Goal: Task Accomplishment & Management: Complete application form

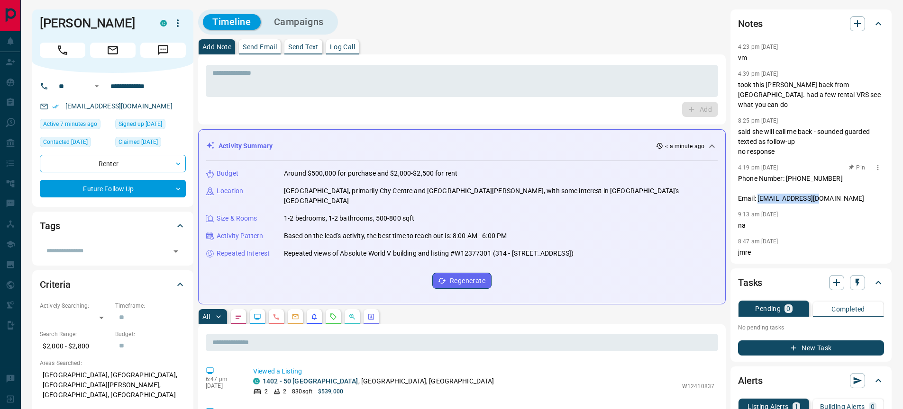
drag, startPoint x: 760, startPoint y: 189, endPoint x: 827, endPoint y: 192, distance: 67.3
click at [827, 192] on p "Phone Number: [PHONE_NUMBER] Email: [EMAIL_ADDRESS][DOMAIN_NAME]" at bounding box center [811, 189] width 146 height 30
copy p "[EMAIL_ADDRESS][DOMAIN_NAME]"
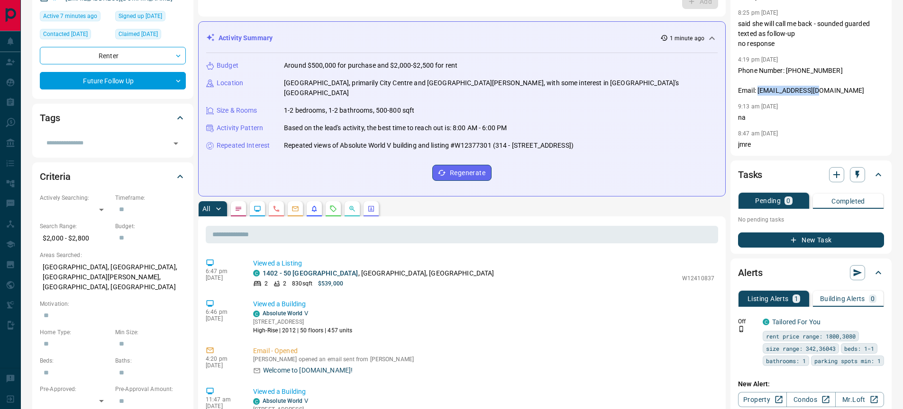
scroll to position [124, 0]
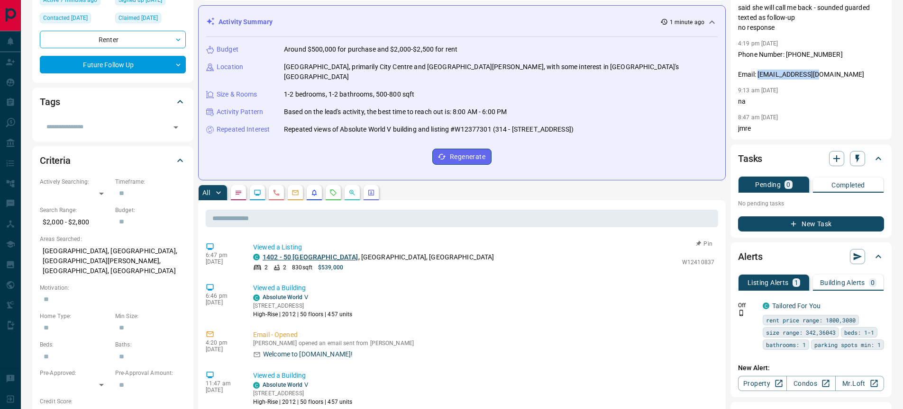
click at [314, 254] on link "1402 - 50 [GEOGRAPHIC_DATA]" at bounding box center [311, 258] width 96 height 8
click at [838, 153] on icon "button" at bounding box center [836, 158] width 11 height 11
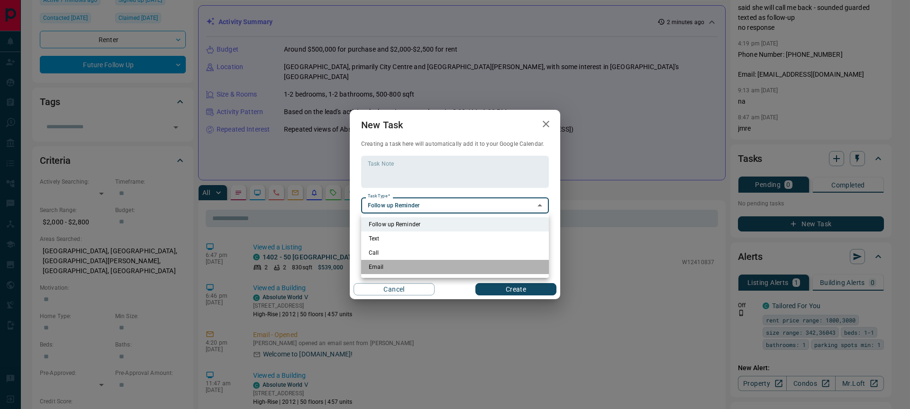
click at [377, 264] on li "Email" at bounding box center [455, 267] width 188 height 14
type input "**********"
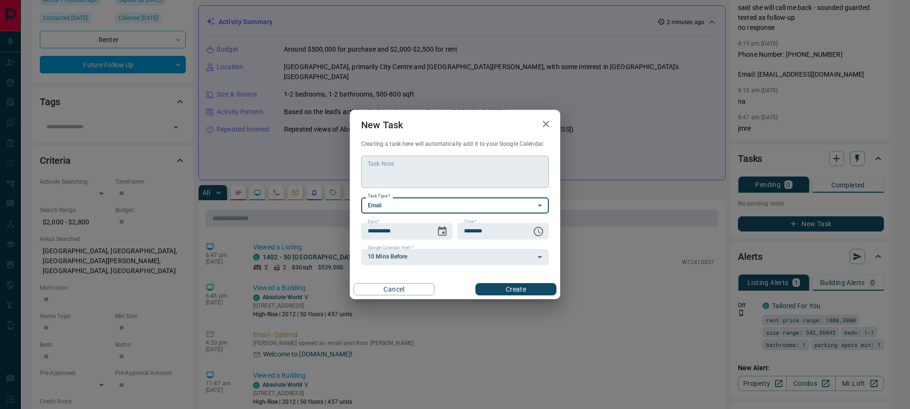
click at [384, 170] on textarea "Task Note" at bounding box center [455, 172] width 174 height 24
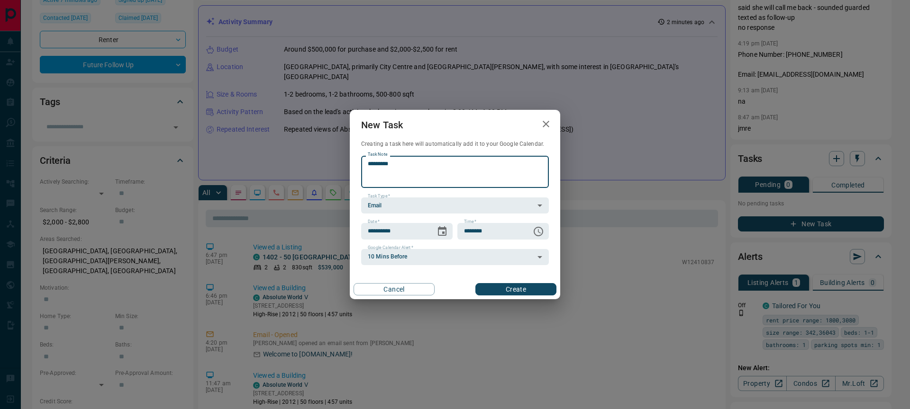
type textarea "*********"
click at [514, 293] on button "Create" at bounding box center [515, 289] width 81 height 12
